Goal: Navigation & Orientation: Find specific page/section

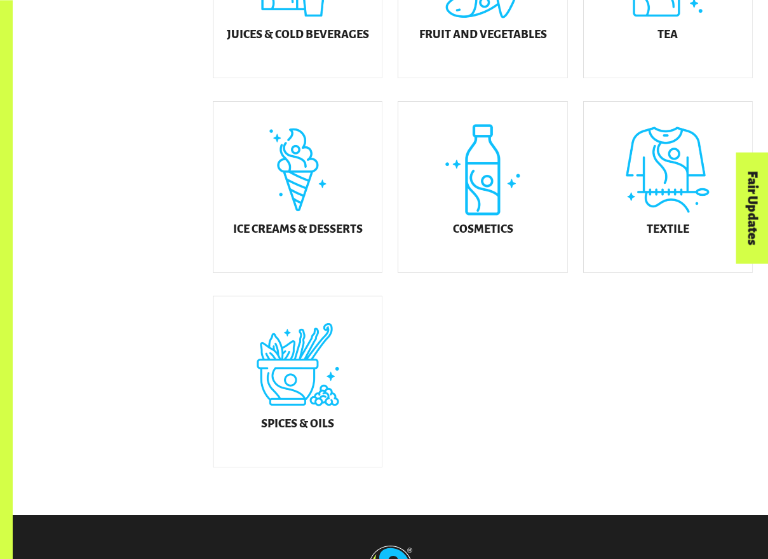
scroll to position [713, 0]
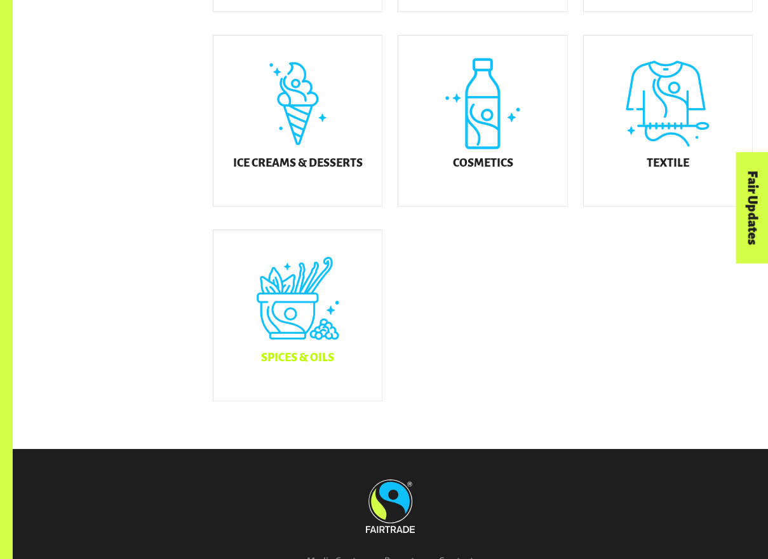
click at [305, 333] on div "Spices & Oils" at bounding box center [297, 315] width 168 height 170
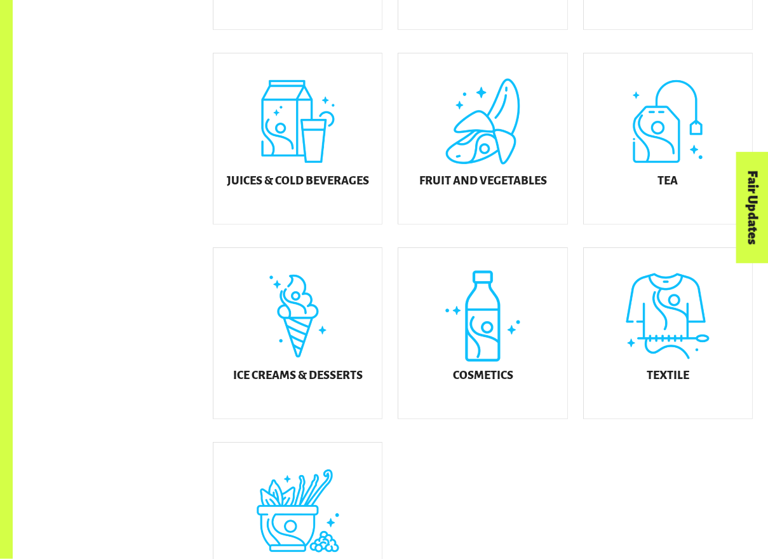
scroll to position [501, 0]
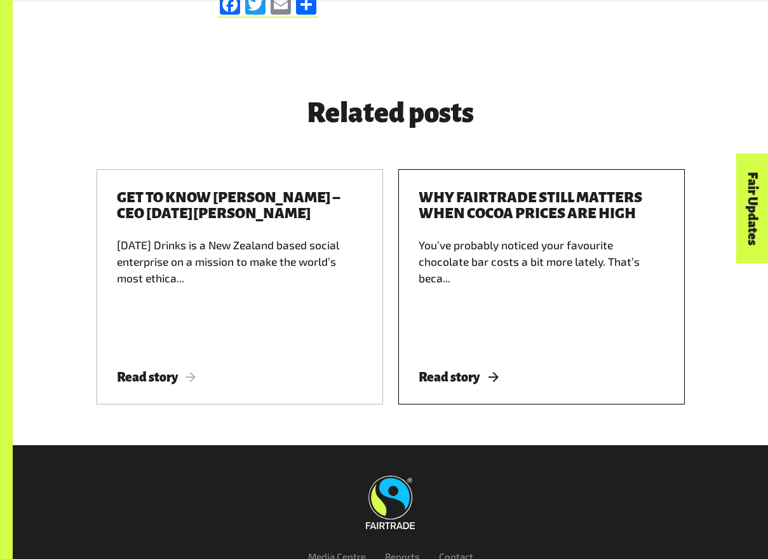
scroll to position [5379, 0]
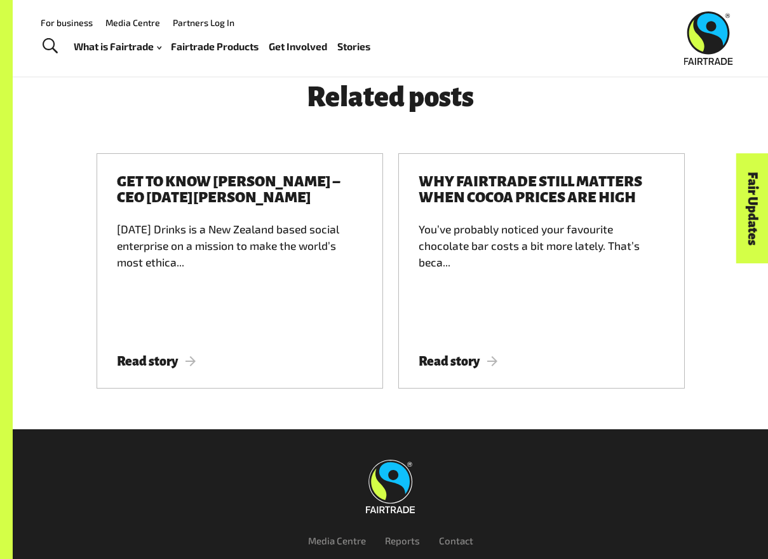
click at [208, 48] on link "Fairtrade Products" at bounding box center [215, 46] width 88 height 18
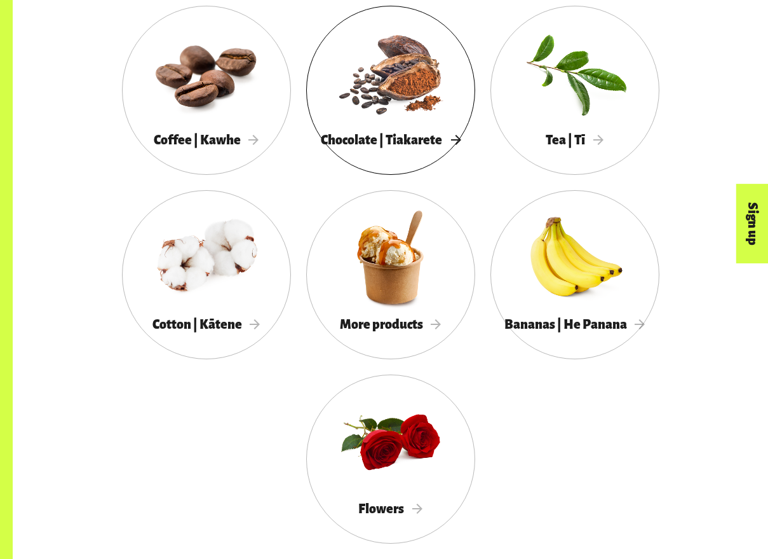
scroll to position [1167, 0]
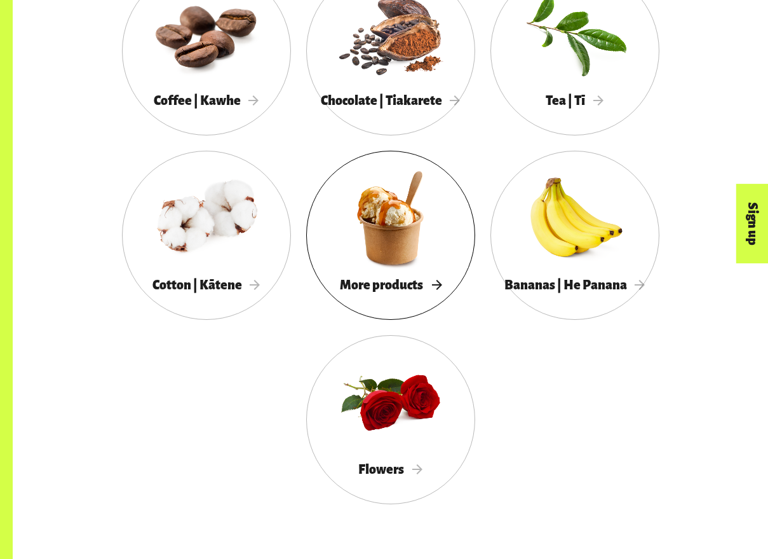
click at [407, 290] on span "More products" at bounding box center [391, 285] width 102 height 14
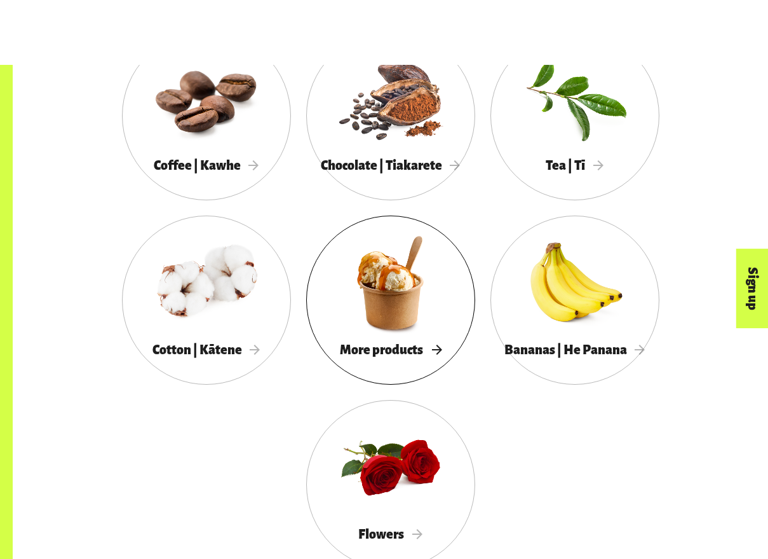
scroll to position [1102, 0]
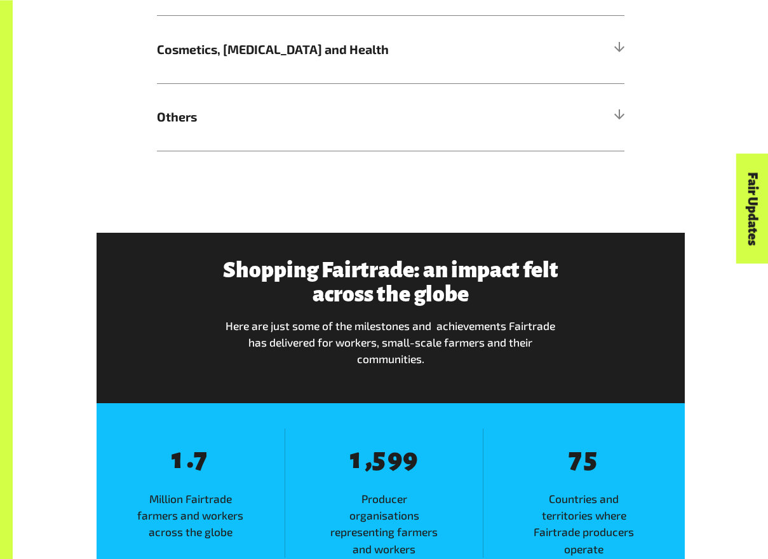
scroll to position [1102, 0]
